Goal: Transaction & Acquisition: Purchase product/service

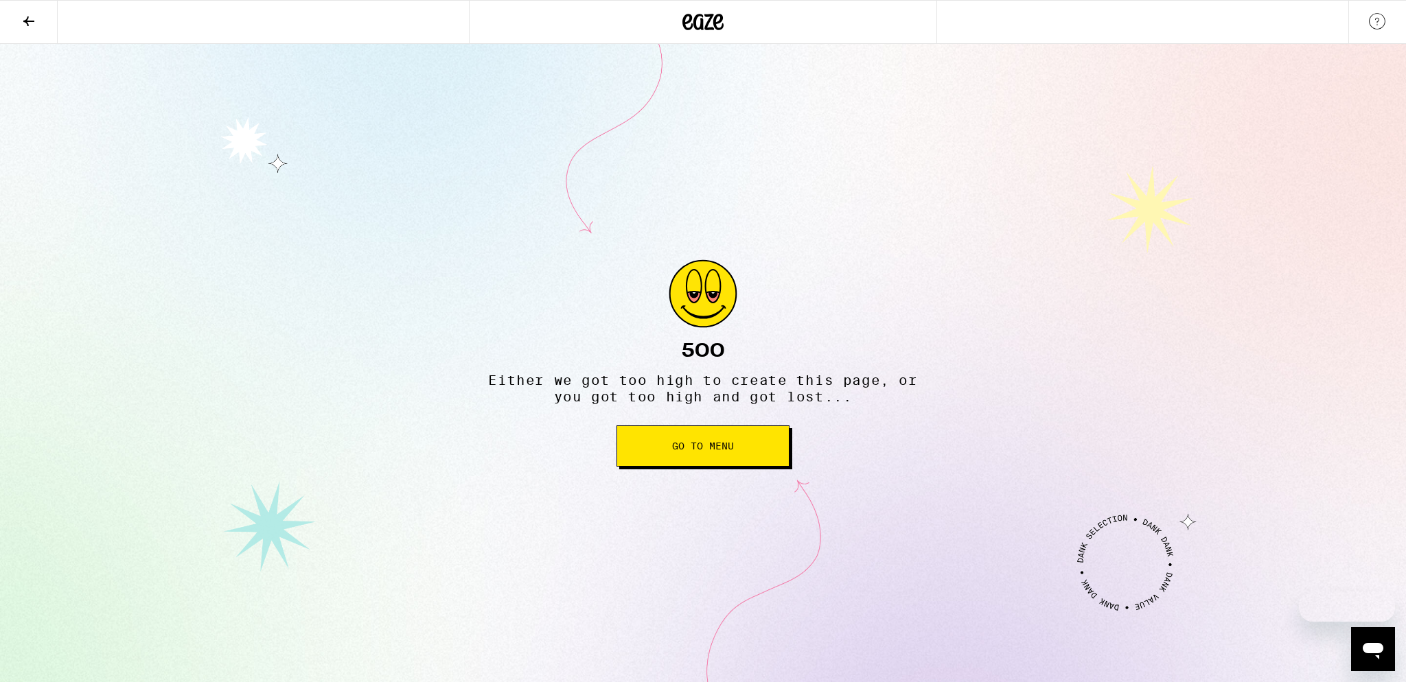
click at [675, 447] on span "Go to Menu" at bounding box center [703, 446] width 62 height 10
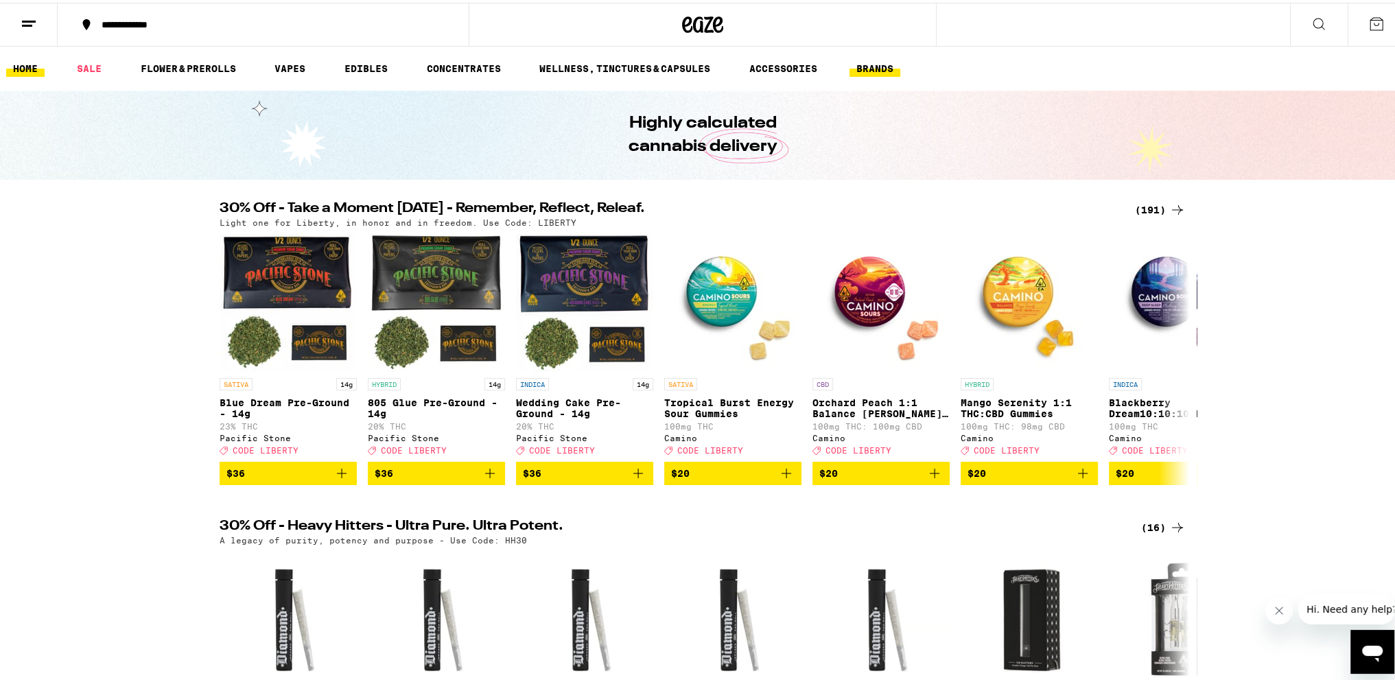
click at [879, 64] on link "BRANDS" at bounding box center [875, 66] width 51 height 16
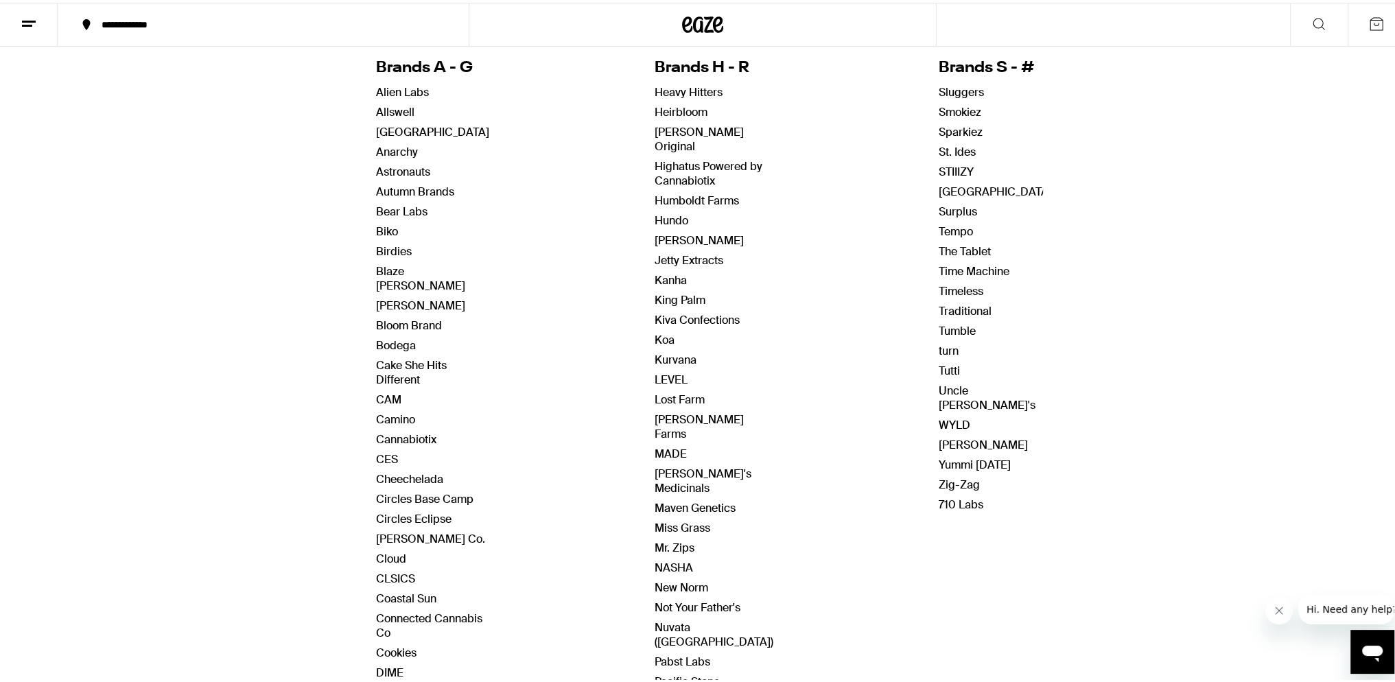
scroll to position [137, 0]
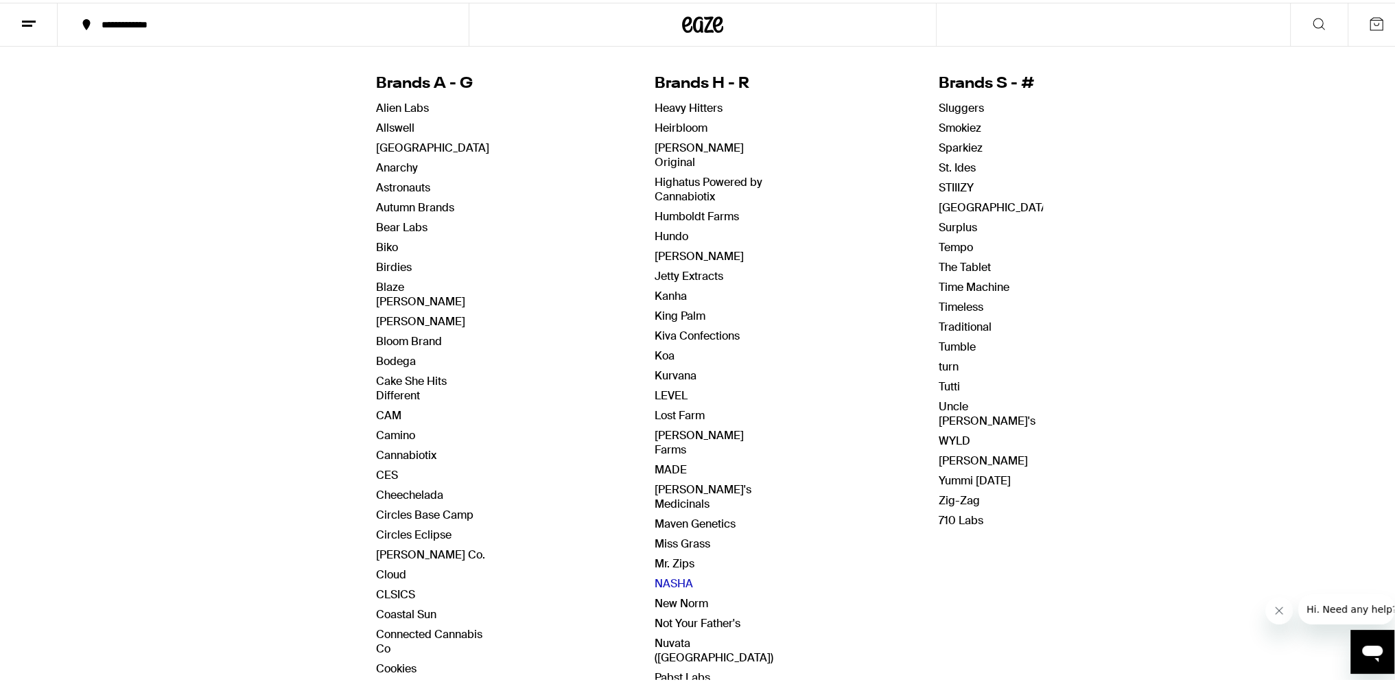
click at [667, 574] on link "NASHA" at bounding box center [674, 581] width 38 height 14
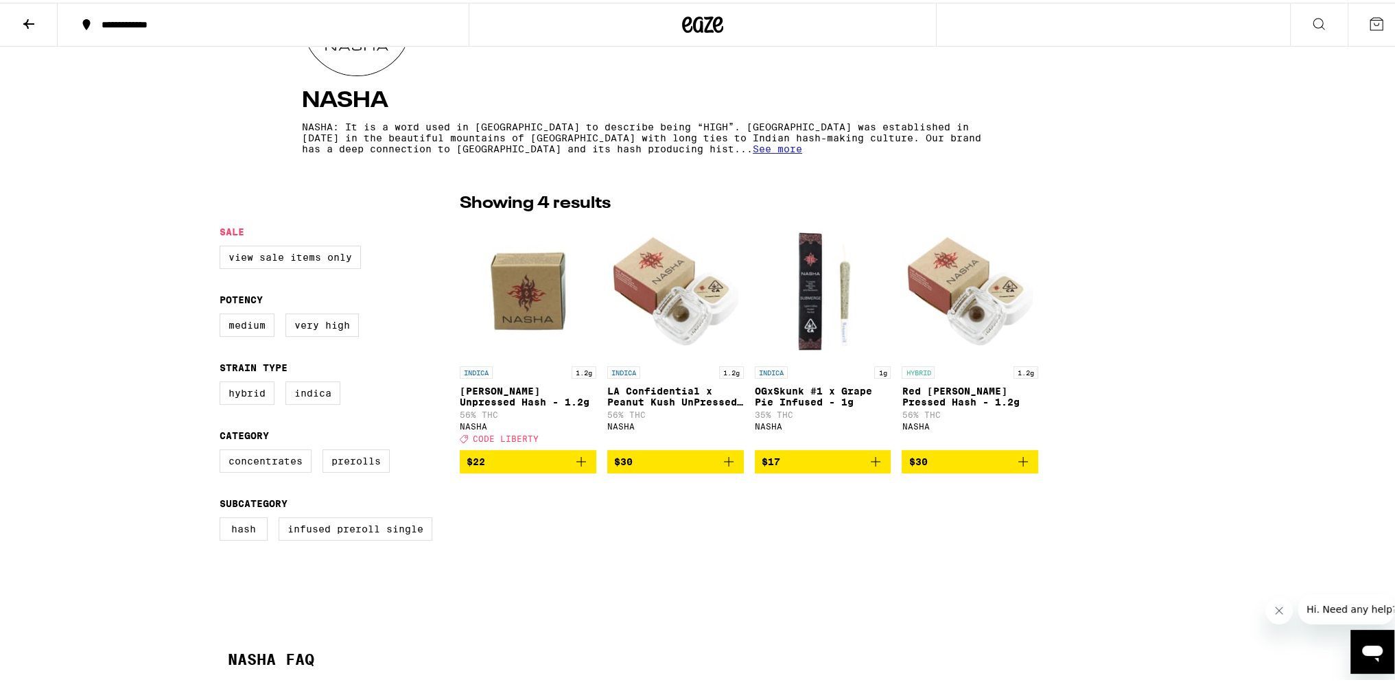
scroll to position [206, 0]
